Goal: Information Seeking & Learning: Learn about a topic

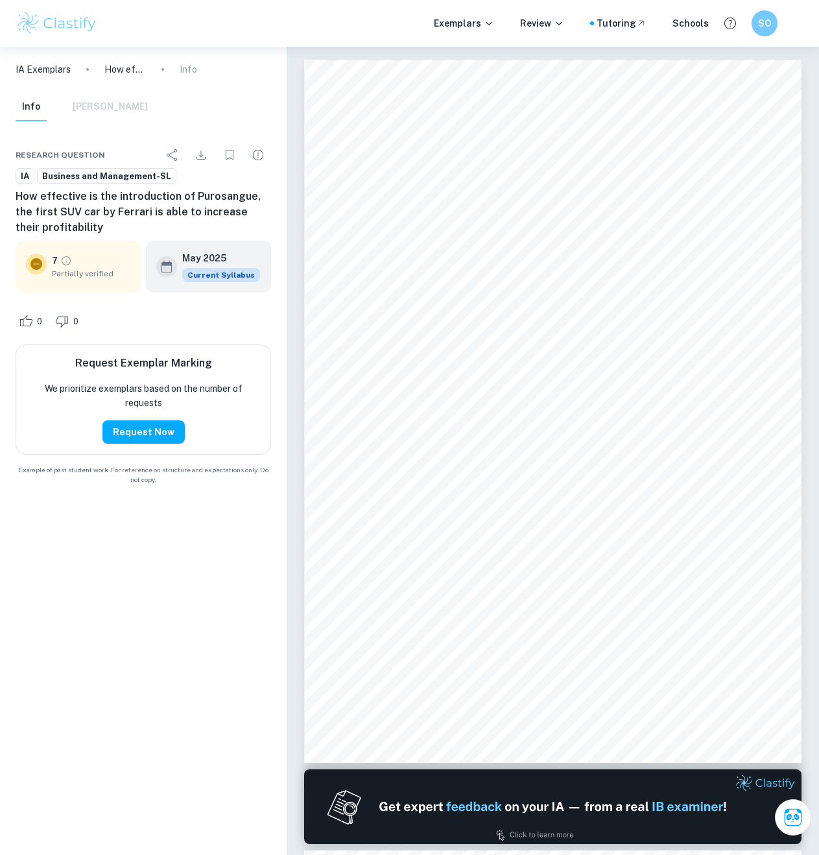
click at [453, 196] on span "increase their profitability" at bounding box center [420, 201] width 111 height 10
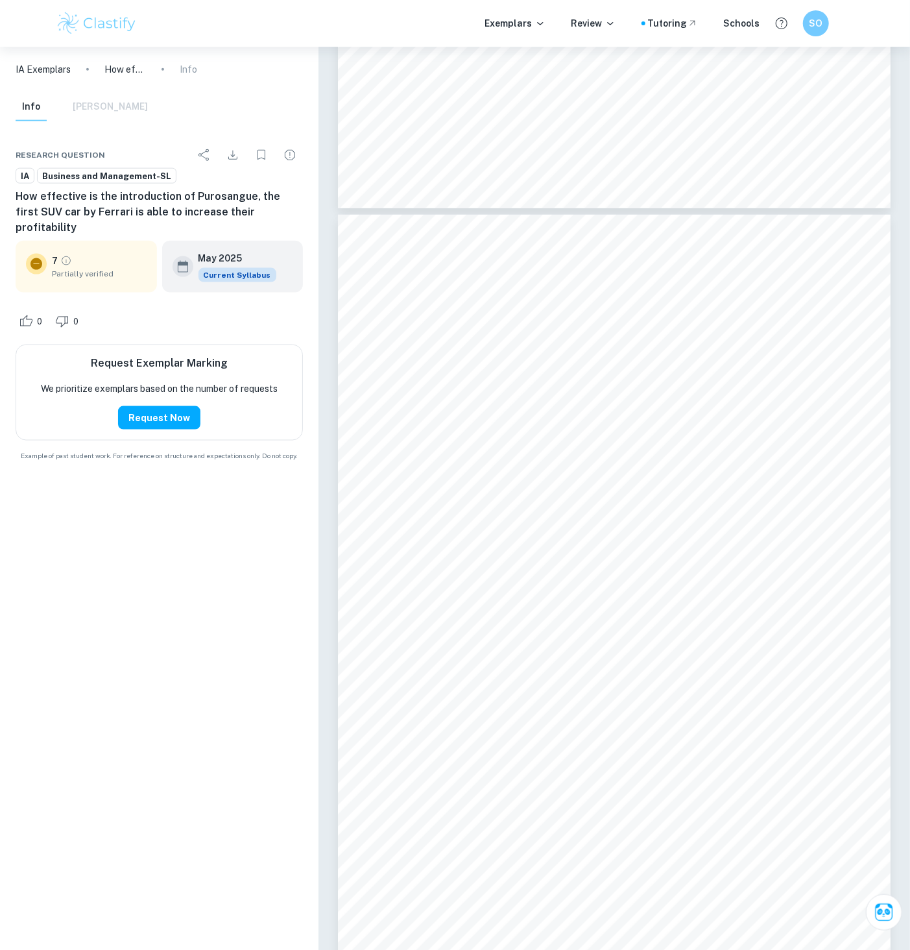
scroll to position [6270, 0]
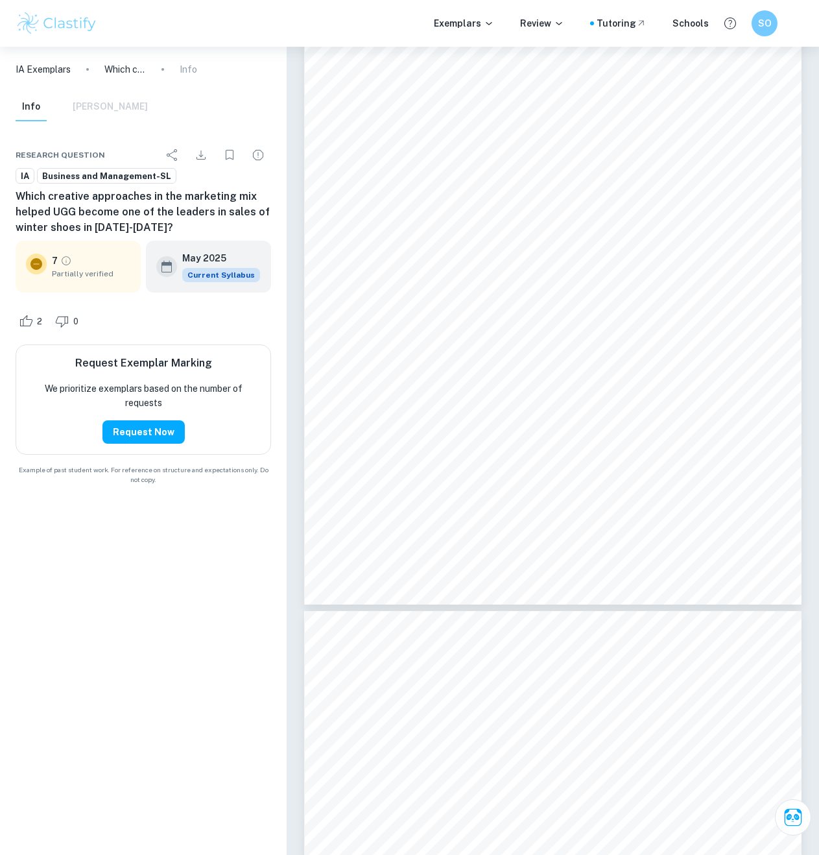
scroll to position [4605, 0]
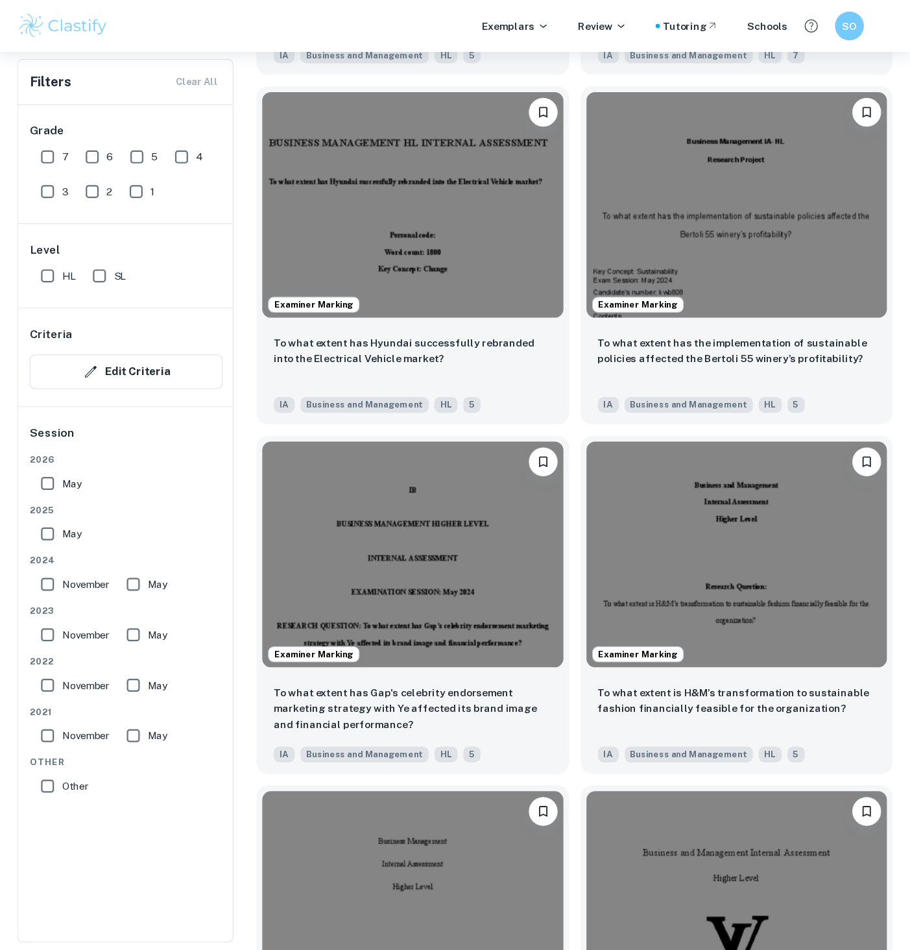
scroll to position [2273, 0]
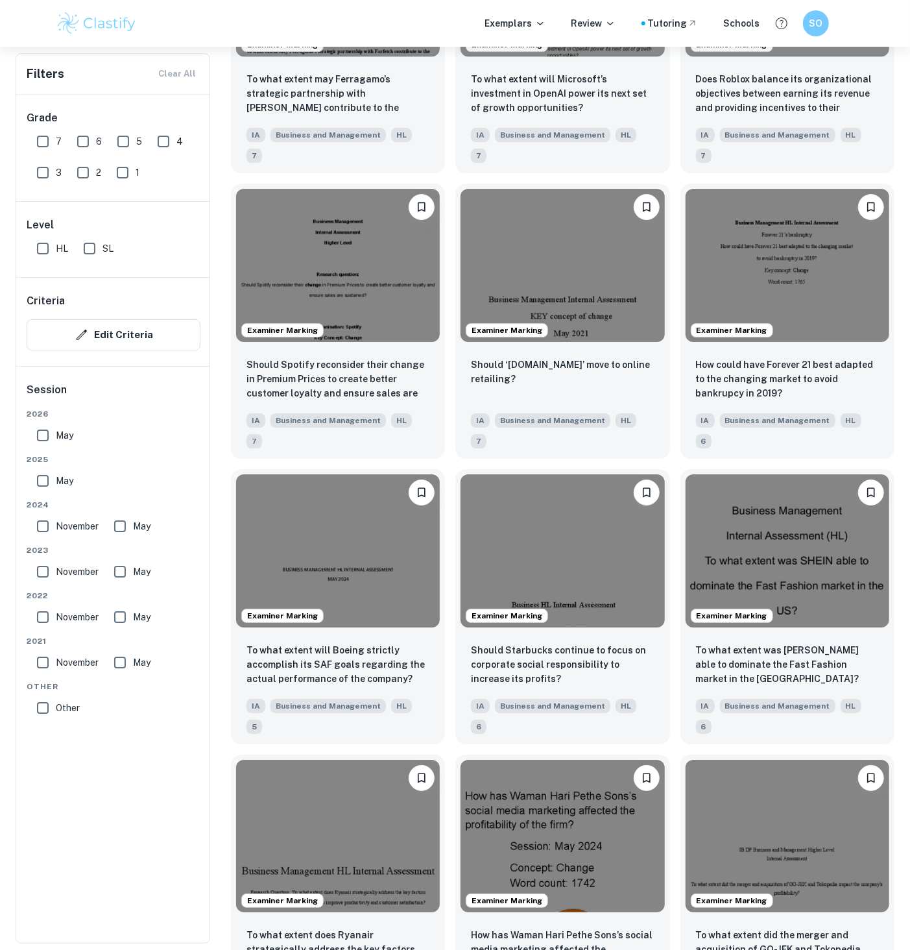
click at [40, 474] on input "May" at bounding box center [43, 481] width 26 height 26
checkbox input "true"
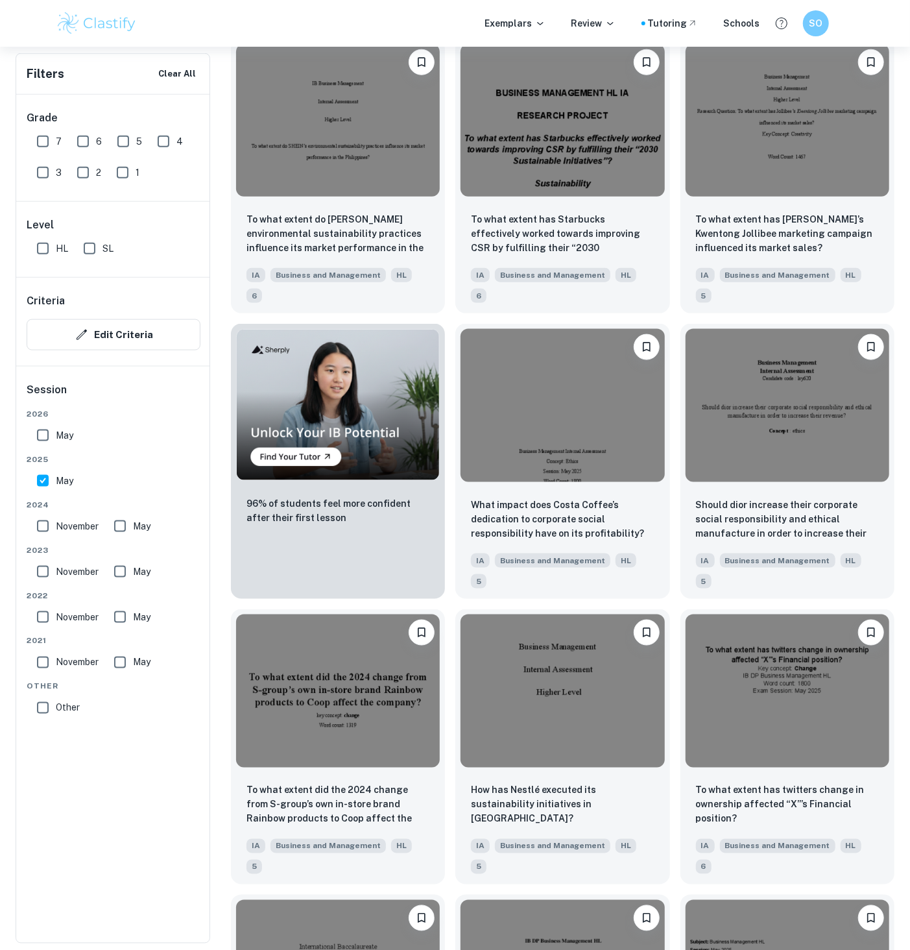
scroll to position [378, 0]
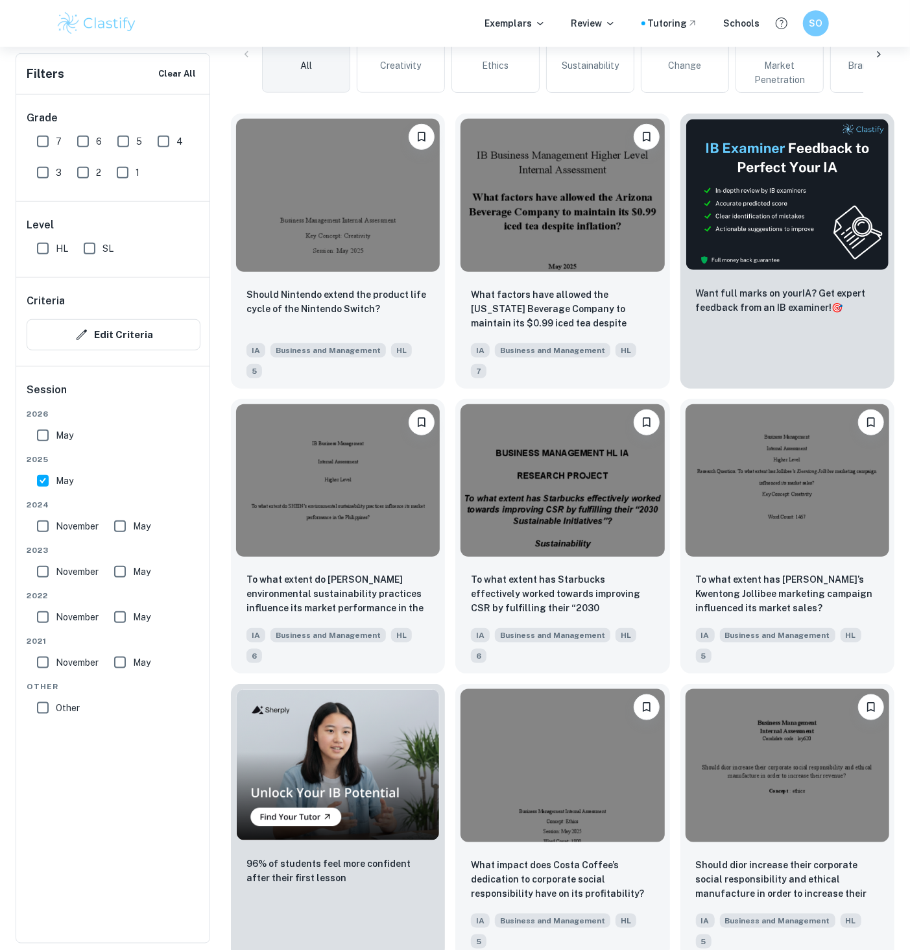
click at [108, 237] on label "SL" at bounding box center [95, 248] width 37 height 26
click at [102, 237] on input "SL" at bounding box center [90, 248] width 26 height 26
checkbox input "true"
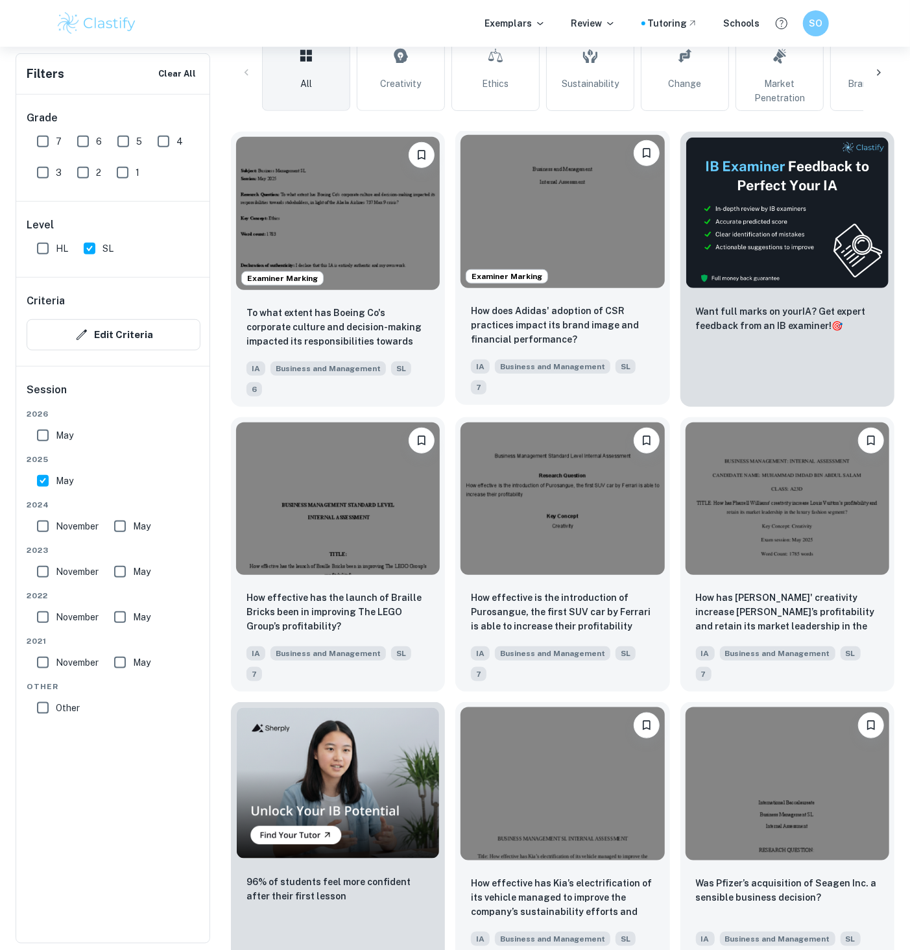
scroll to position [360, 0]
